Goal: Find specific page/section: Find specific page/section

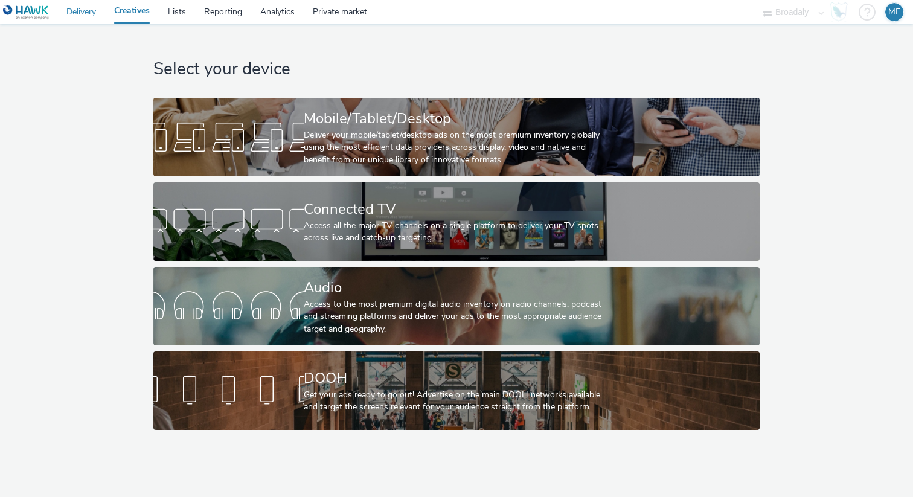
click at [93, 17] on link "Delivery" at bounding box center [81, 12] width 48 height 24
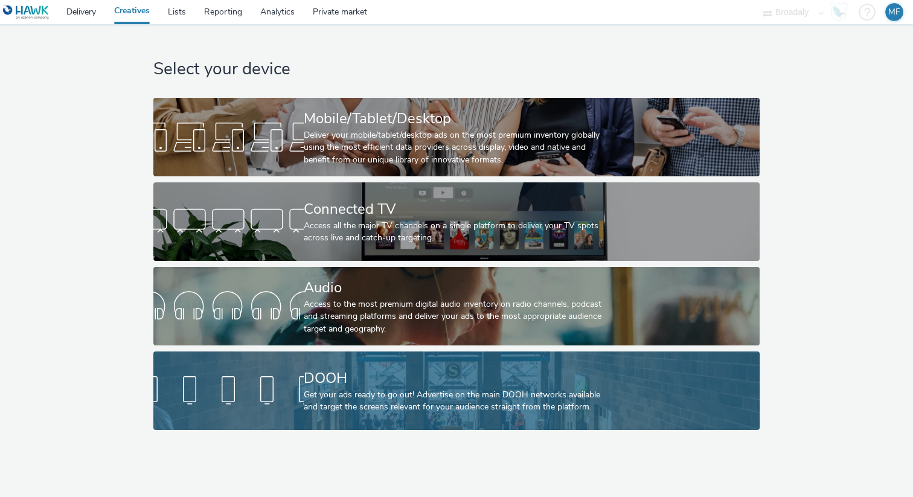
click at [314, 369] on div "DOOH" at bounding box center [454, 378] width 301 height 21
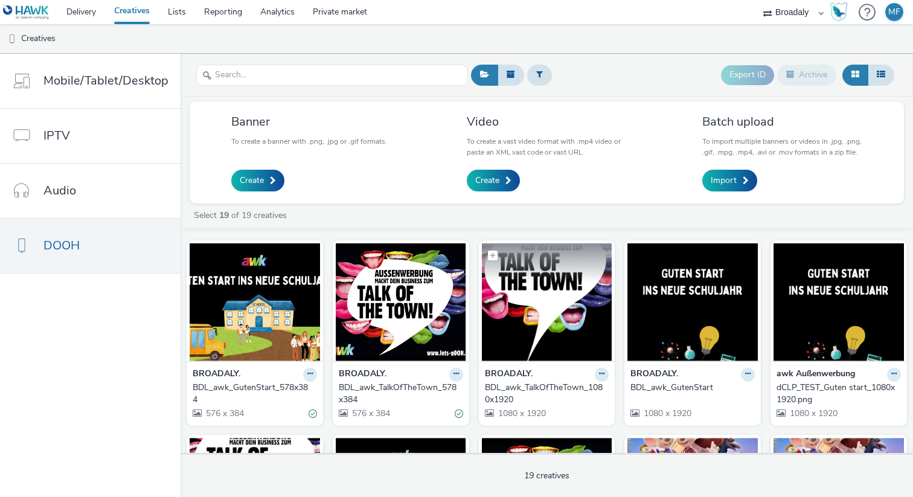
click at [561, 304] on img at bounding box center [547, 302] width 130 height 118
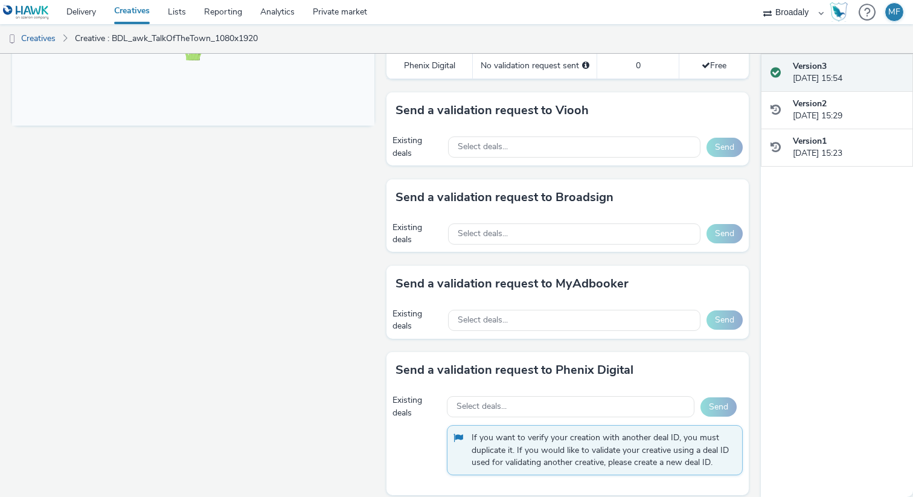
scroll to position [524, 0]
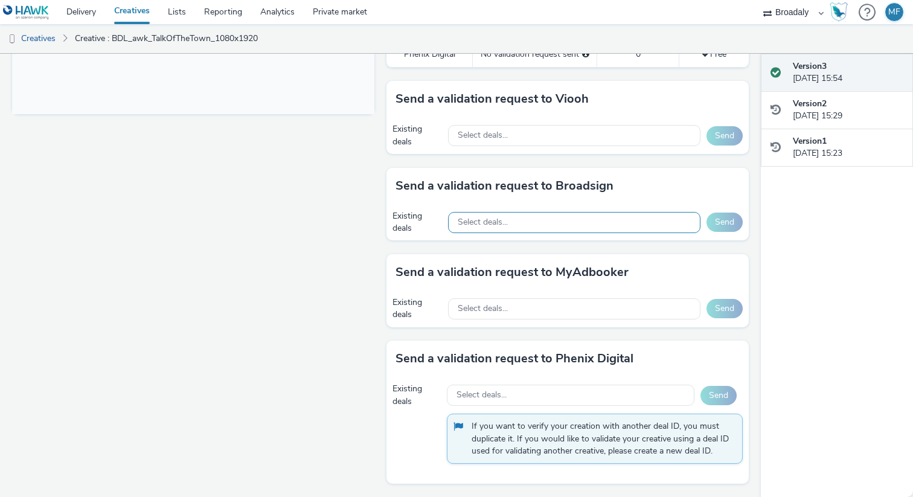
click at [541, 219] on div "Select deals..." at bounding box center [574, 222] width 253 height 21
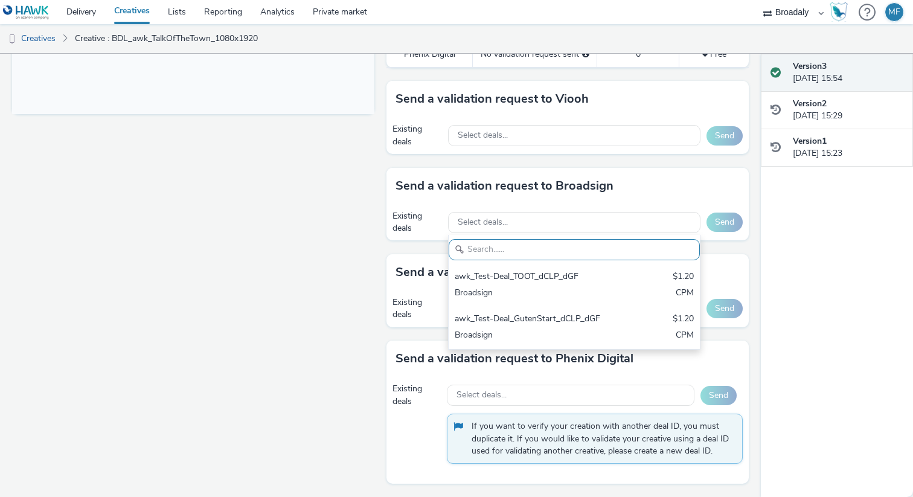
click at [326, 232] on div "Fullscreen" at bounding box center [196, 58] width 369 height 878
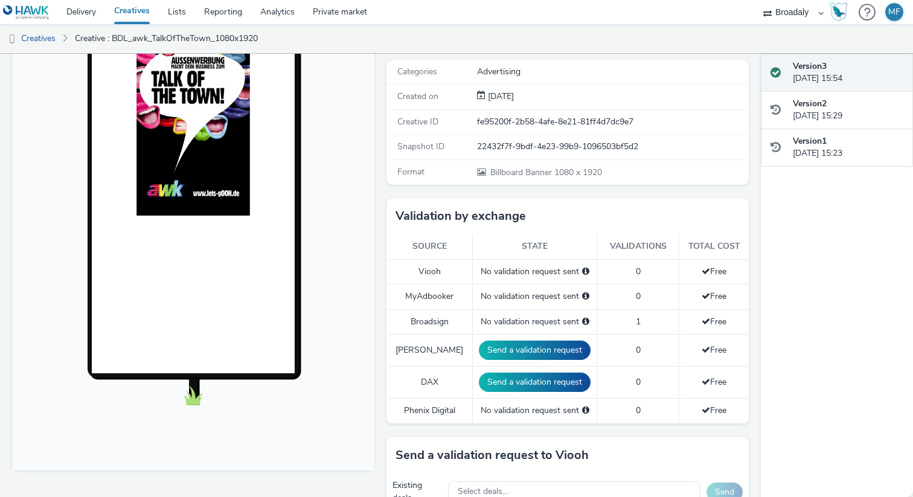
scroll to position [0, 0]
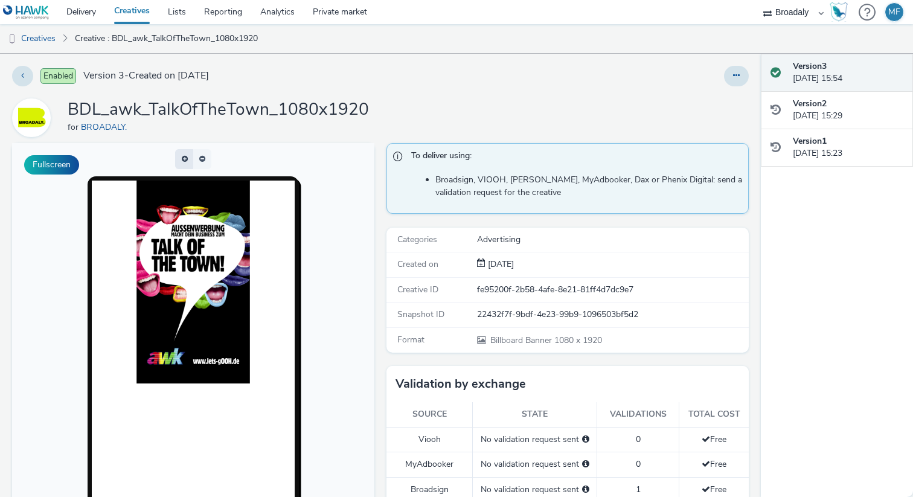
click at [185, 158] on button "button" at bounding box center [184, 159] width 18 height 20
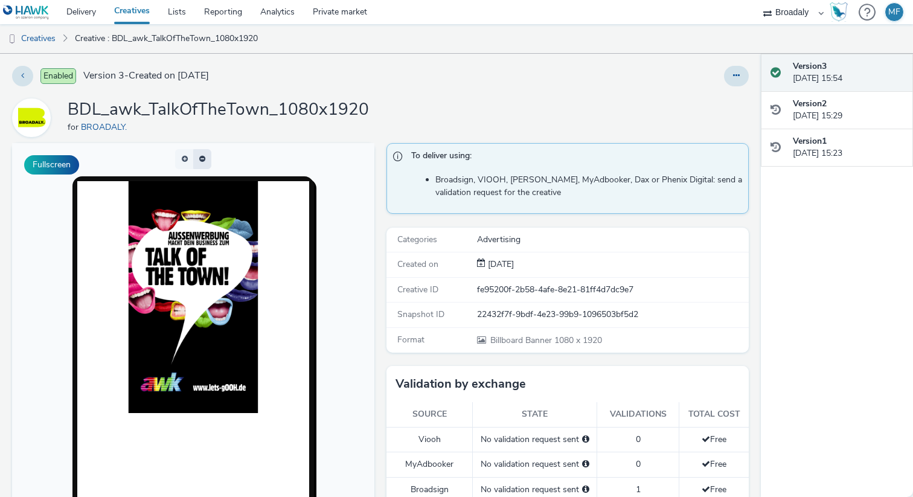
click at [201, 158] on button "button" at bounding box center [202, 159] width 18 height 20
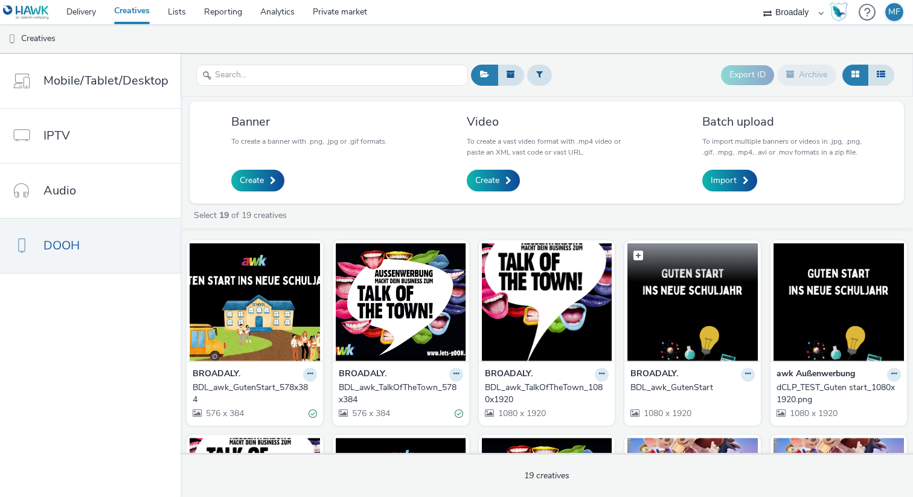
click at [686, 287] on img at bounding box center [693, 302] width 130 height 118
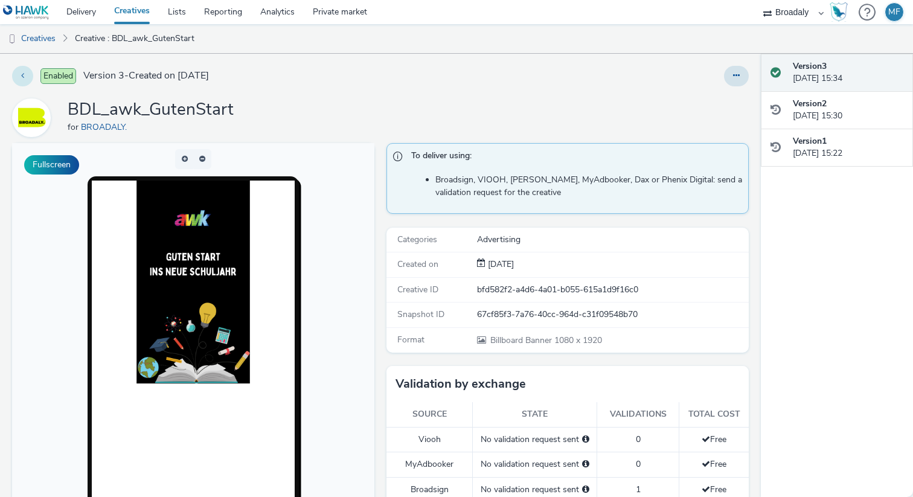
click at [18, 77] on button at bounding box center [22, 76] width 21 height 21
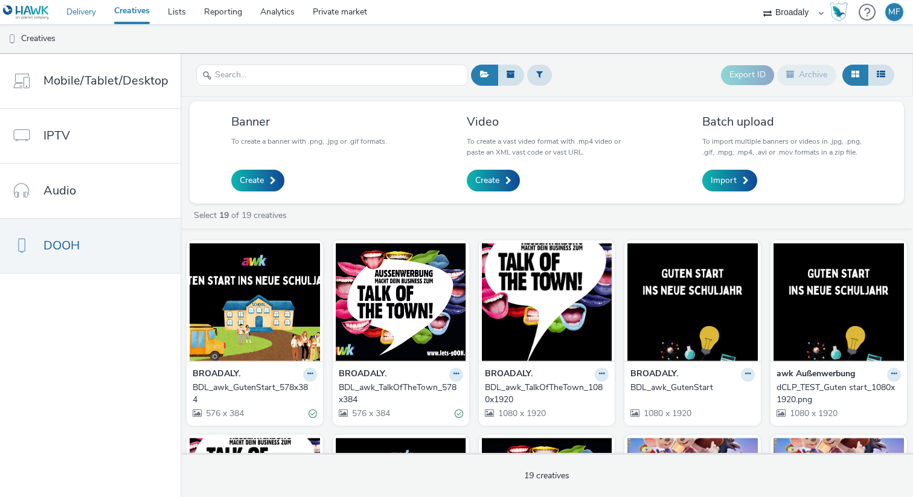
click at [93, 13] on link "Delivery" at bounding box center [81, 12] width 48 height 24
